Goal: Transaction & Acquisition: Purchase product/service

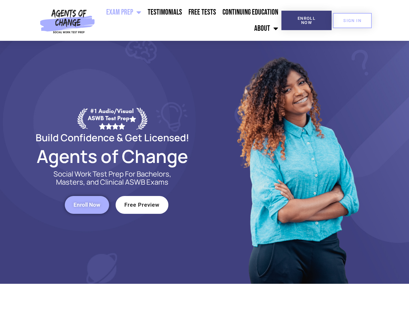
click at [205, 156] on div at bounding box center [297, 162] width 185 height 243
click at [190, 20] on ul "Exam Prep BSW Exam Prep: ASWB Bachelors Level Exam LMSW Exam Prep: ASWB Masters…" at bounding box center [190, 20] width 184 height 32
click at [307, 20] on span "Enroll Now" at bounding box center [306, 20] width 29 height 8
click at [353, 20] on span "SIGN IN" at bounding box center [352, 20] width 18 height 4
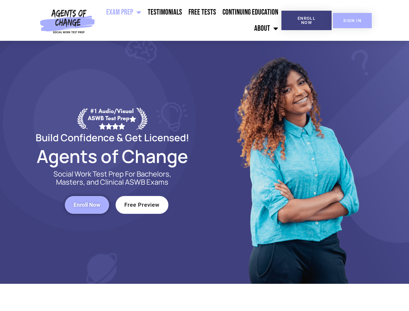
click at [353, 20] on span "SIGN IN" at bounding box center [352, 20] width 18 height 4
click at [87, 205] on span "Enroll Now" at bounding box center [87, 205] width 27 height 6
click at [142, 205] on span "Free Preview" at bounding box center [141, 205] width 35 height 6
